Goal: Understand process/instructions: Learn about a topic

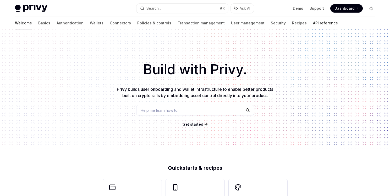
click at [313, 24] on link "API reference" at bounding box center [325, 23] width 25 height 13
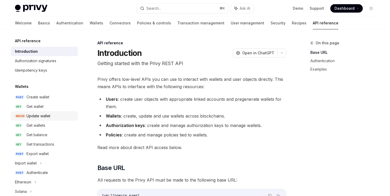
click at [38, 113] on div "Update wallet" at bounding box center [38, 116] width 24 height 6
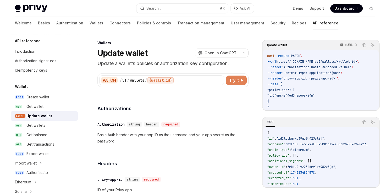
click at [231, 78] on span "Try it" at bounding box center [234, 80] width 10 height 6
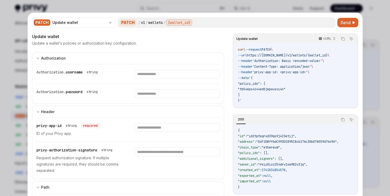
click at [378, 40] on div at bounding box center [195, 98] width 390 height 196
type textarea "*"
